Goal: Find specific page/section: Find specific page/section

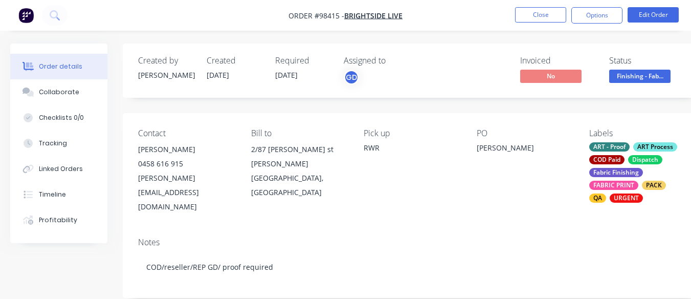
click at [535, 15] on button "Close" at bounding box center [540, 14] width 51 height 15
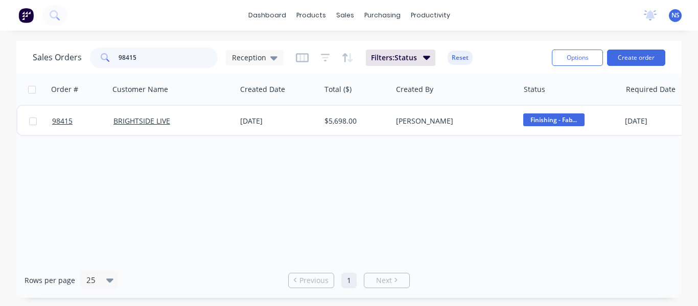
click at [152, 58] on input "98415" at bounding box center [169, 58] width 100 height 20
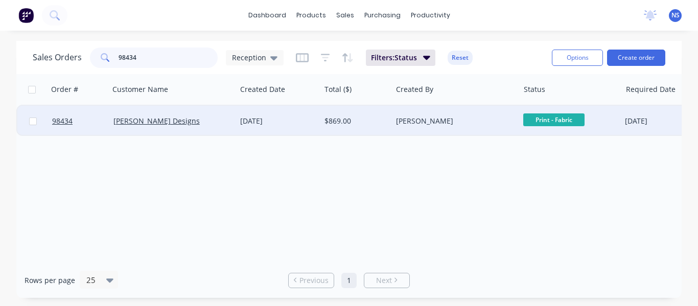
type input "98434"
click at [209, 122] on div "[PERSON_NAME] Designs" at bounding box center [169, 121] width 113 height 10
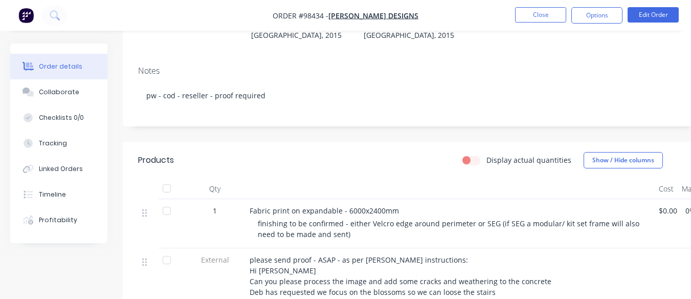
scroll to position [191, 0]
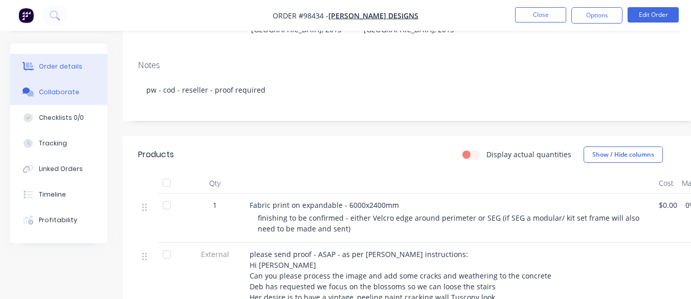
click at [67, 98] on button "Collaborate" at bounding box center [58, 92] width 97 height 26
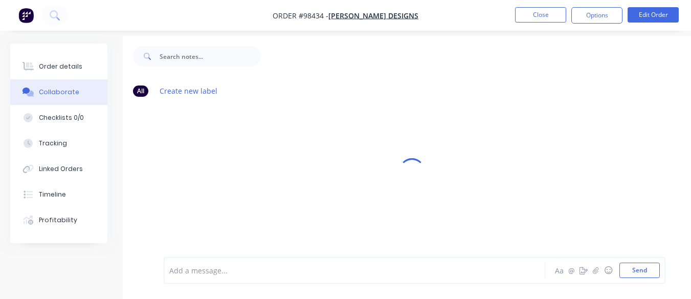
scroll to position [23, 0]
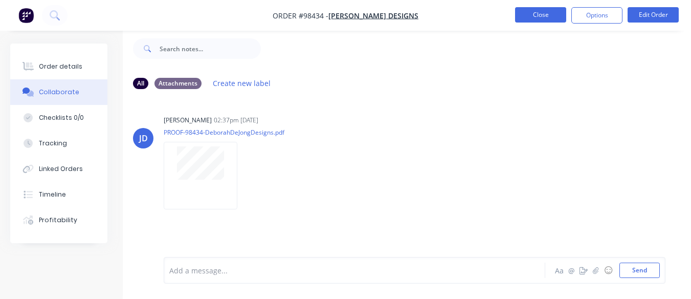
click at [537, 16] on button "Close" at bounding box center [540, 14] width 51 height 15
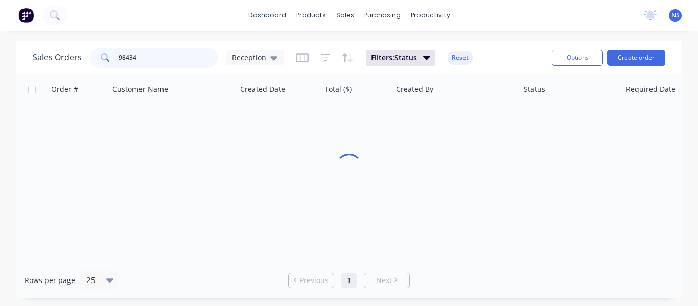
click at [155, 51] on input "98434" at bounding box center [169, 58] width 100 height 20
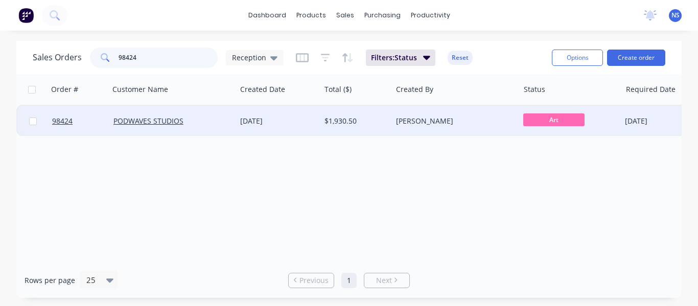
type input "98424"
click at [221, 124] on div "PODWAVES STUDIOS" at bounding box center [169, 121] width 113 height 10
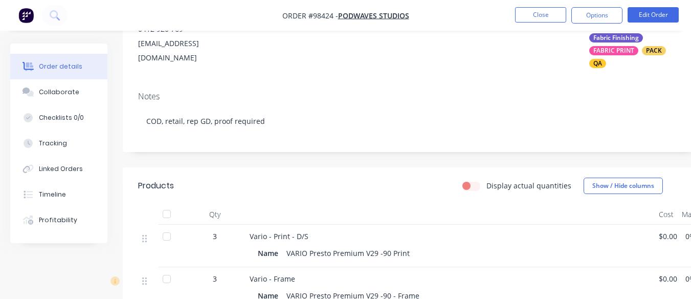
scroll to position [127, 0]
